Goal: Task Accomplishment & Management: Use online tool/utility

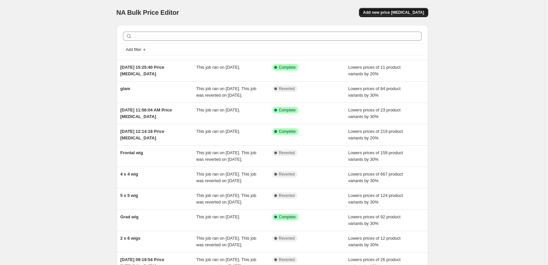
click at [394, 11] on span "Add new price [MEDICAL_DATA]" at bounding box center [393, 12] width 61 height 5
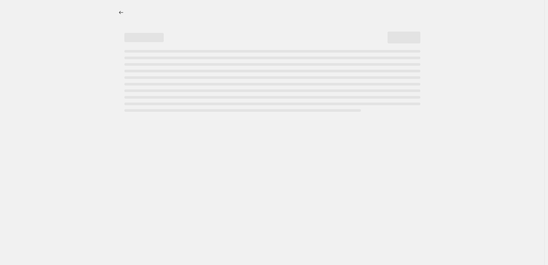
select select "percentage"
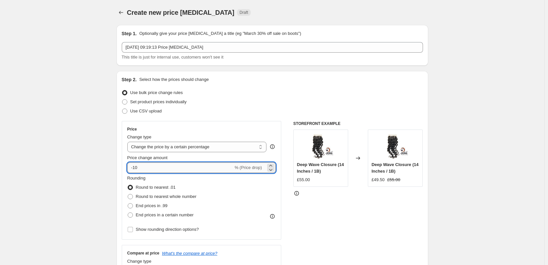
click at [137, 167] on input "-10" at bounding box center [180, 167] width 106 height 11
type input "-20"
click at [153, 195] on span "Round to nearest whole number" at bounding box center [166, 196] width 61 height 5
click at [128, 194] on input "Round to nearest whole number" at bounding box center [128, 194] width 0 height 0
radio input "true"
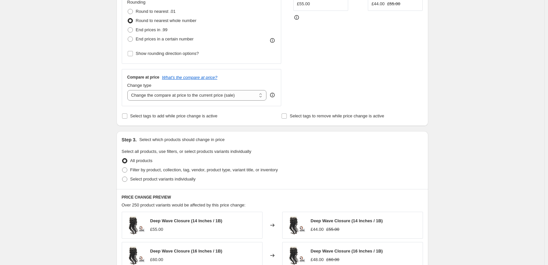
scroll to position [162, 0]
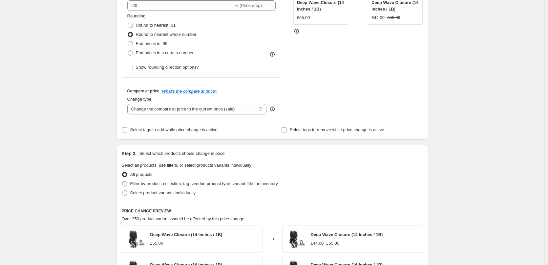
click at [161, 182] on span "Filter by product, collection, tag, vendor, product type, variant title, or inv…" at bounding box center [204, 183] width 148 height 5
click at [122, 181] on input "Filter by product, collection, tag, vendor, product type, variant title, or inv…" at bounding box center [122, 181] width 0 height 0
radio input "true"
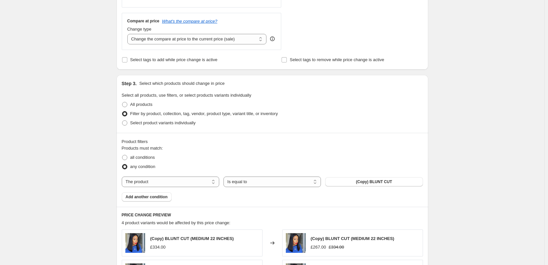
scroll to position [293, 0]
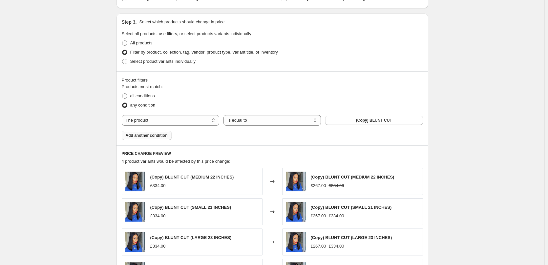
click at [151, 140] on button "Add another condition" at bounding box center [147, 135] width 50 height 9
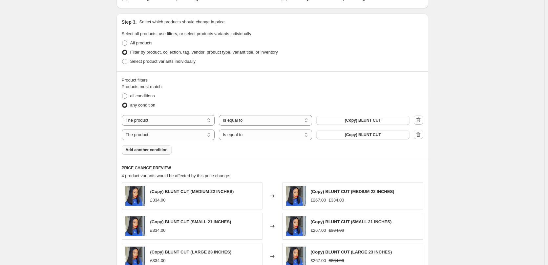
click at [152, 150] on span "Add another condition" at bounding box center [147, 149] width 42 height 5
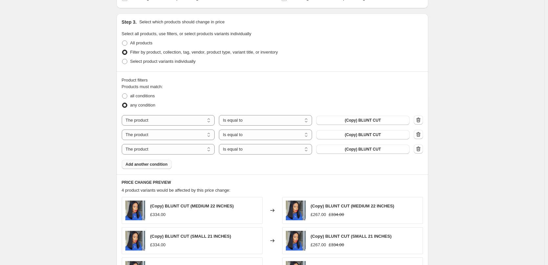
click at [149, 161] on button "Add another condition" at bounding box center [147, 164] width 50 height 9
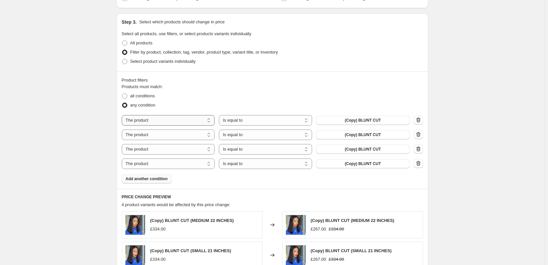
click at [162, 120] on select "The product The product's collection The product's tag The product's vendor The…" at bounding box center [168, 120] width 93 height 11
select select "collection"
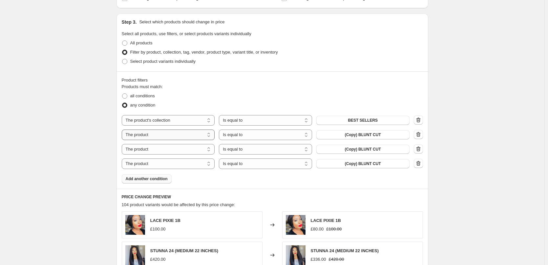
click at [190, 137] on select "The product The product's collection The product's tag The product's vendor The…" at bounding box center [168, 134] width 93 height 11
select select "collection"
click at [189, 150] on select "The product The product's collection The product's tag The product's vendor The…" at bounding box center [168, 149] width 93 height 11
select select "collection"
click at [183, 168] on select "The product The product's collection The product's tag The product's vendor The…" at bounding box center [168, 163] width 93 height 11
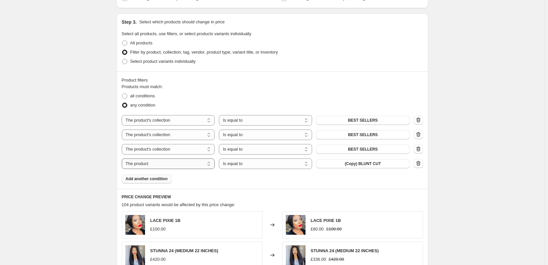
select select "collection"
click at [363, 121] on span "BEST SELLERS" at bounding box center [363, 120] width 30 height 5
click at [352, 137] on span "BEST SELLERS" at bounding box center [363, 134] width 30 height 5
click at [348, 148] on button "BEST SELLERS" at bounding box center [363, 148] width 93 height 9
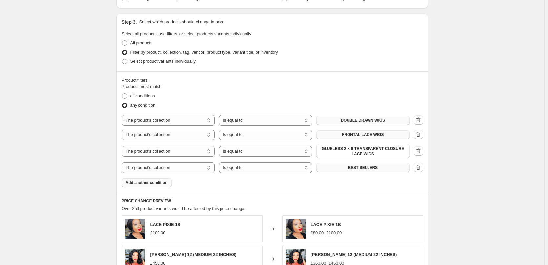
click at [350, 170] on button "BEST SELLERS" at bounding box center [363, 167] width 93 height 9
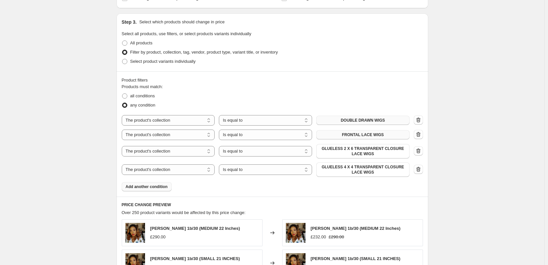
click at [152, 187] on span "Add another condition" at bounding box center [147, 186] width 42 height 5
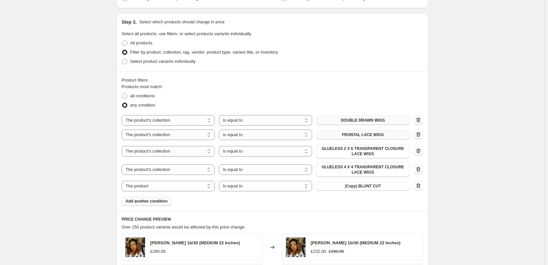
click at [153, 202] on span "Add another condition" at bounding box center [147, 200] width 42 height 5
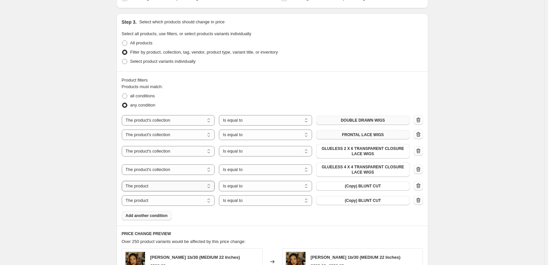
click at [177, 187] on select "The product The product's collection The product's tag The product's vendor The…" at bounding box center [168, 186] width 93 height 11
select select "collection"
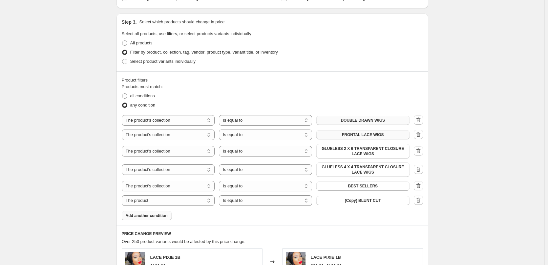
click at [367, 184] on span "BEST SELLERS" at bounding box center [363, 185] width 30 height 5
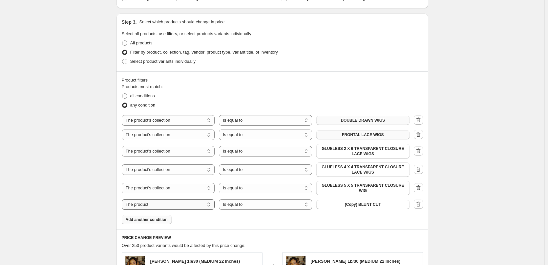
click at [184, 205] on select "The product The product's collection The product's tag The product's vendor The…" at bounding box center [168, 204] width 93 height 11
select select "collection"
click at [375, 202] on span "BEST SELLERS" at bounding box center [363, 204] width 30 height 5
click at [165, 221] on span "Add another condition" at bounding box center [147, 219] width 42 height 5
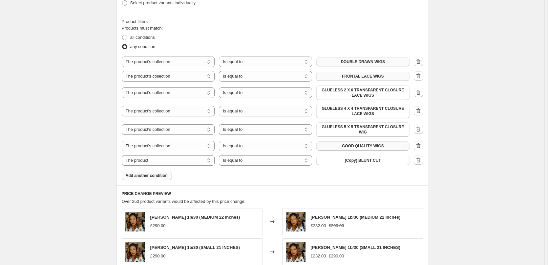
scroll to position [359, 0]
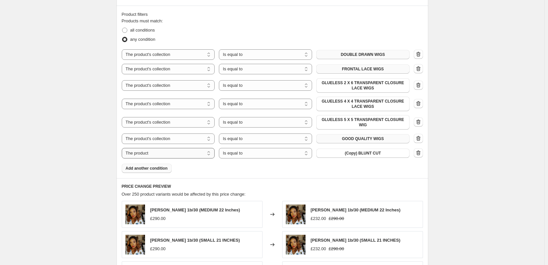
click at [173, 151] on select "The product The product's collection The product's tag The product's vendor The…" at bounding box center [168, 153] width 93 height 11
select select "collection"
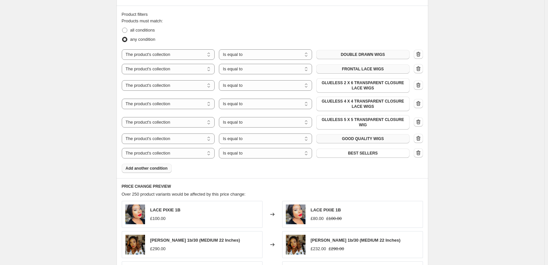
click at [366, 153] on span "BEST SELLERS" at bounding box center [363, 152] width 30 height 5
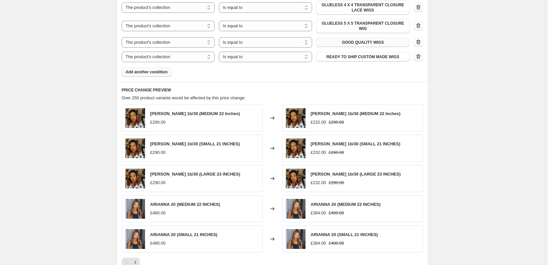
scroll to position [523, 0]
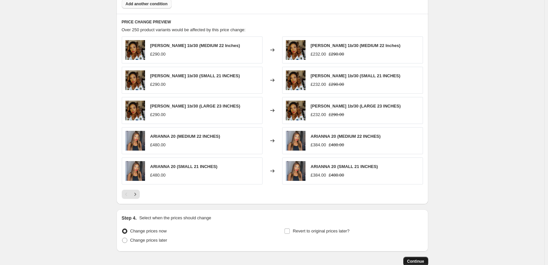
click at [411, 257] on button "Continue" at bounding box center [416, 260] width 25 height 9
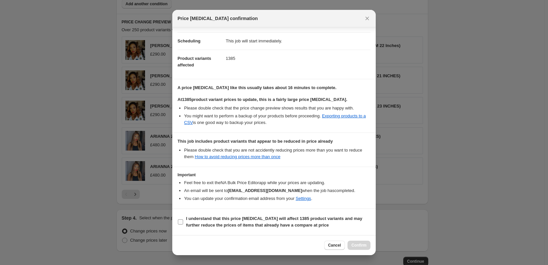
scroll to position [55, 0]
click at [280, 226] on b "I understand that this price [MEDICAL_DATA] will affect 1385 product variants a…" at bounding box center [274, 221] width 176 height 11
click at [183, 224] on input "I understand that this price [MEDICAL_DATA] will affect 1385 product variants a…" at bounding box center [180, 221] width 5 height 5
checkbox input "true"
click at [360, 243] on span "Confirm" at bounding box center [359, 244] width 15 height 5
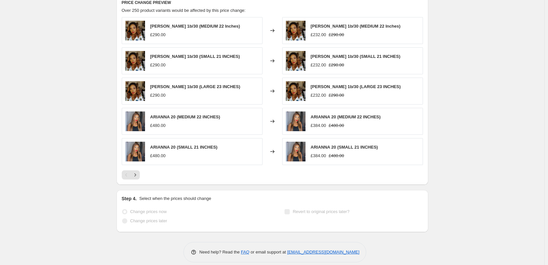
scroll to position [597, 0]
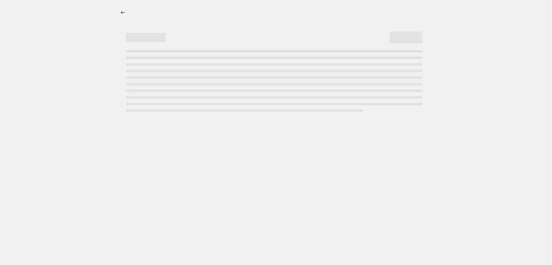
select select "percentage"
select select "collection"
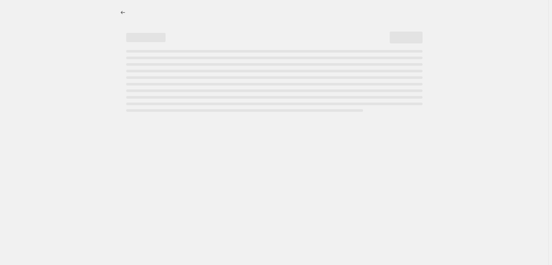
select select "collection"
